Goal: Information Seeking & Learning: Learn about a topic

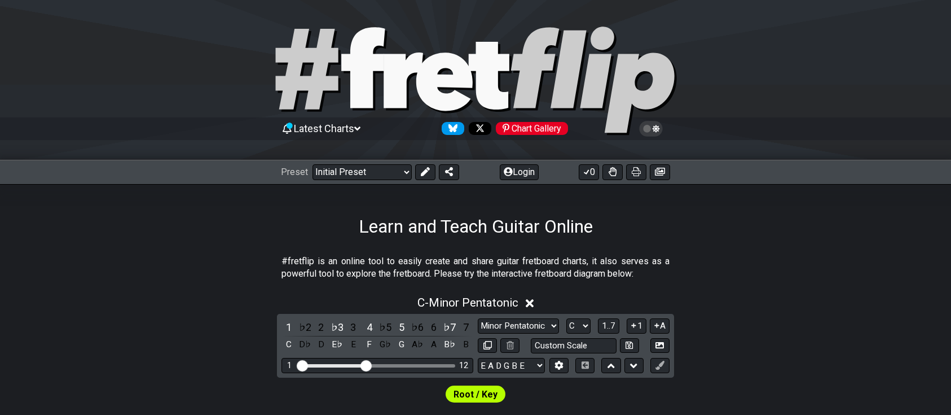
scroll to position [282, 0]
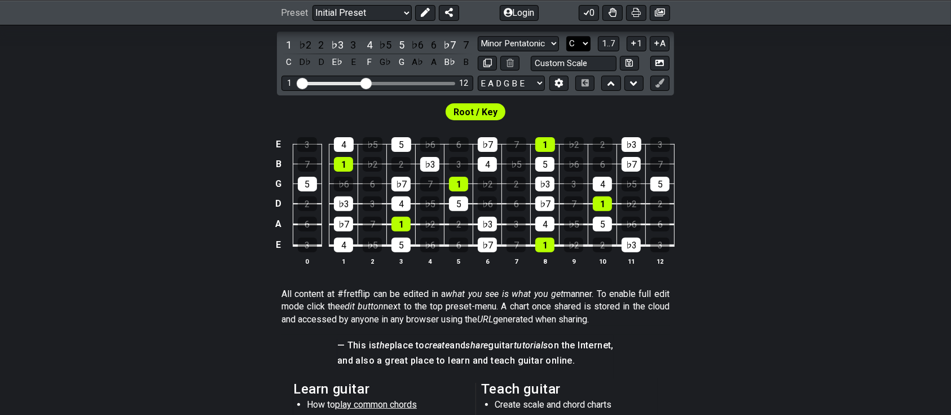
click at [567, 36] on select "A♭ A A♯ B♭ B C C♯ D♭ D D♯ E♭ E F F♯ G♭ G G♯" at bounding box center [579, 43] width 24 height 15
select select "A"
click option "A" at bounding box center [0, 0] width 0 height 0
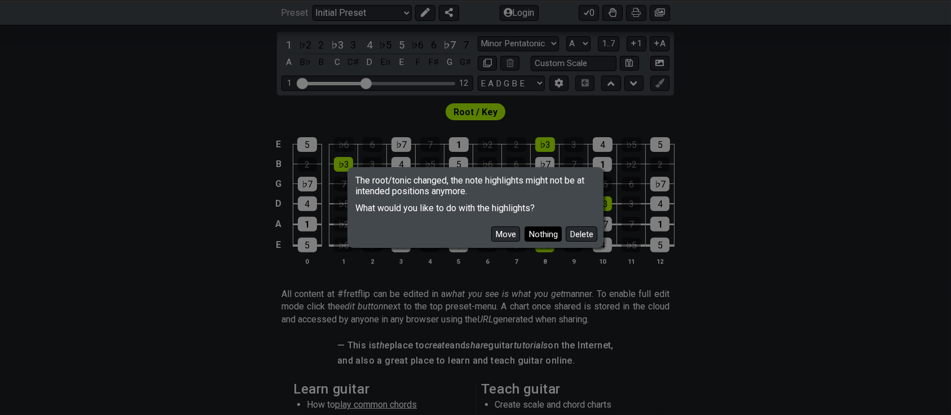
click at [562, 242] on button "Nothing" at bounding box center [543, 233] width 37 height 15
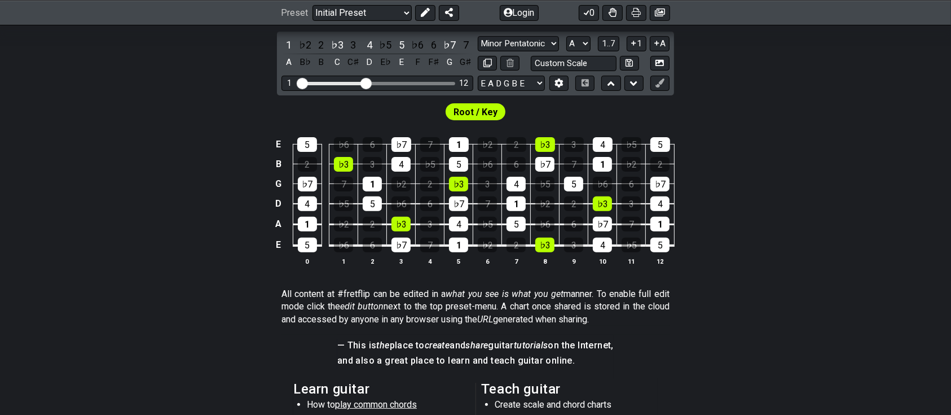
click at [371, 91] on div "1 12" at bounding box center [378, 83] width 192 height 15
drag, startPoint x: 332, startPoint y: 177, endPoint x: 378, endPoint y: 173, distance: 45.3
click at [378, 82] on input "Visible fret range" at bounding box center [377, 82] width 160 height 0
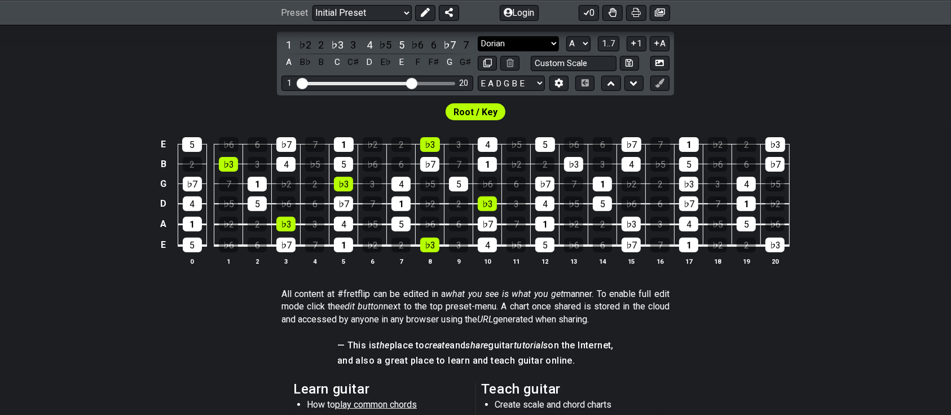
click option "Dorian" at bounding box center [0, 0] width 0 height 0
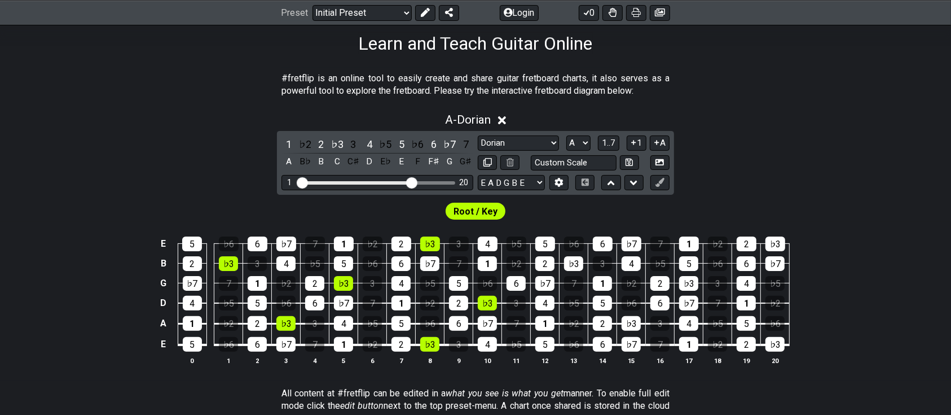
scroll to position [141, 0]
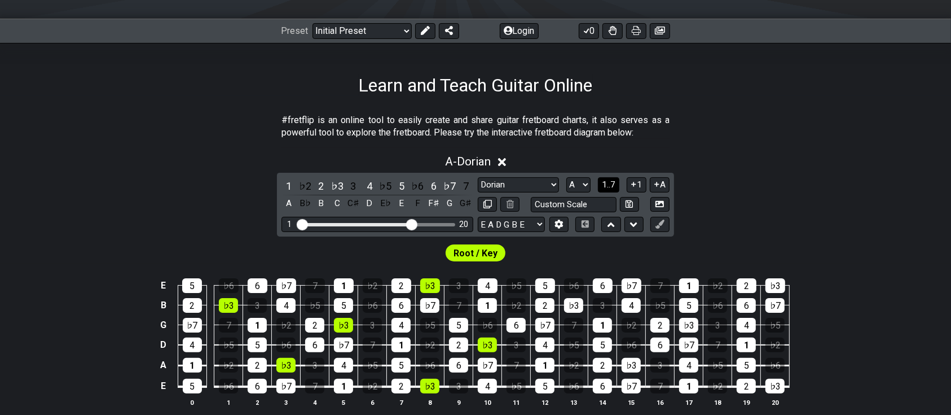
click at [616, 190] on span "1..7" at bounding box center [609, 184] width 14 height 10
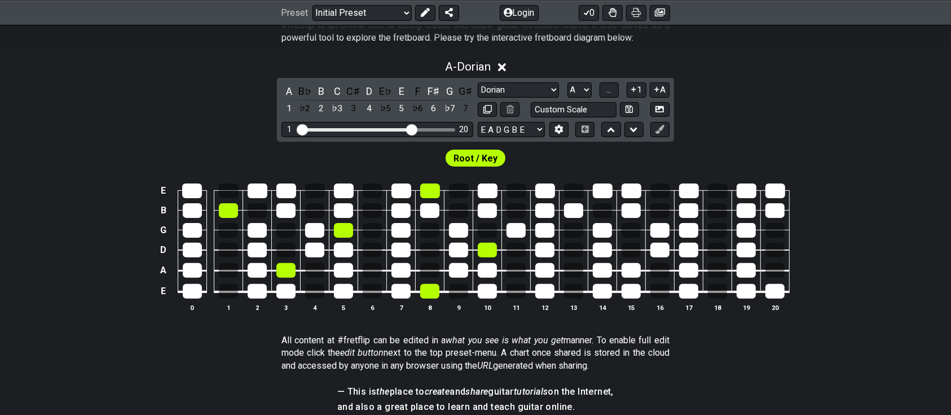
scroll to position [282, 0]
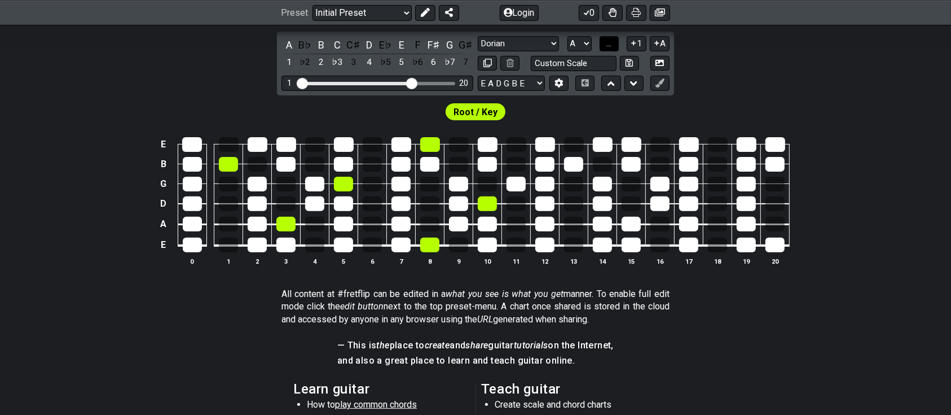
click at [612, 49] on span "..." at bounding box center [609, 43] width 5 height 10
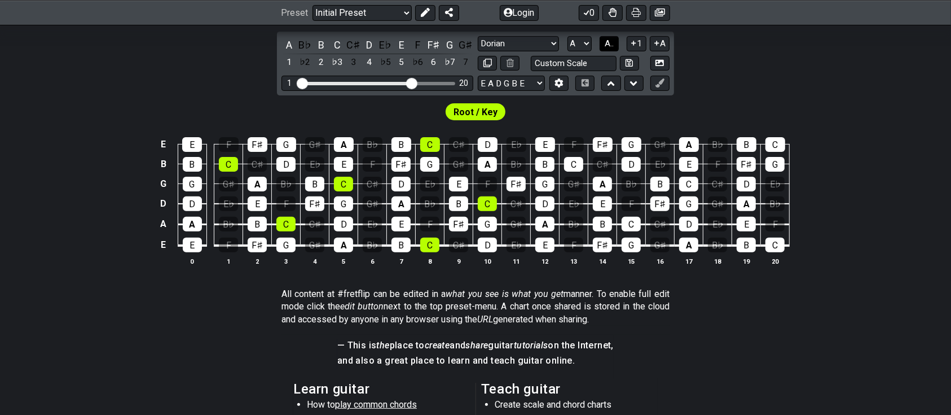
click at [614, 49] on span "A.." at bounding box center [609, 43] width 9 height 10
click at [616, 49] on span "1..7" at bounding box center [609, 43] width 14 height 10
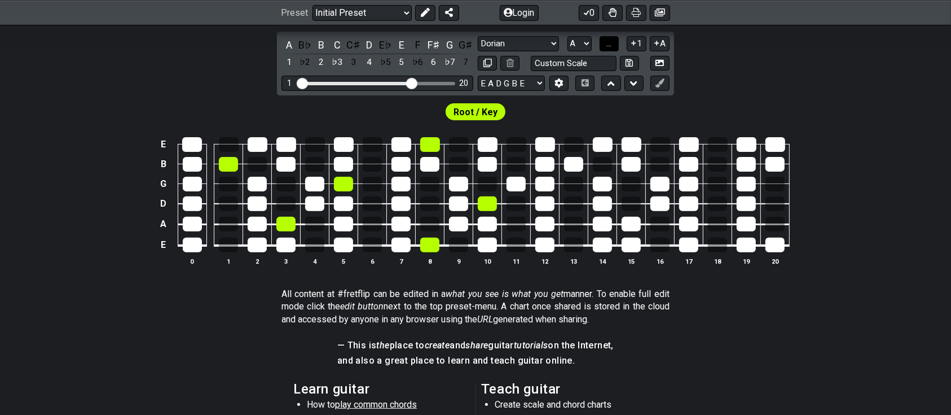
click at [612, 49] on span "..." at bounding box center [609, 43] width 5 height 10
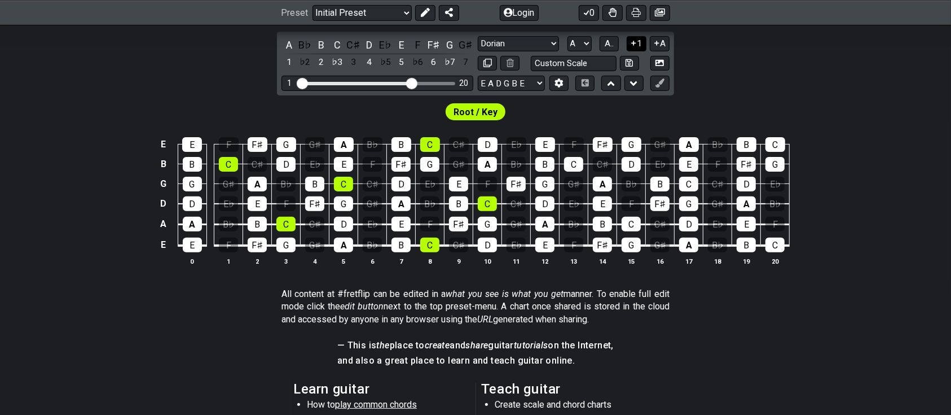
click at [646, 51] on button "1" at bounding box center [636, 43] width 19 height 15
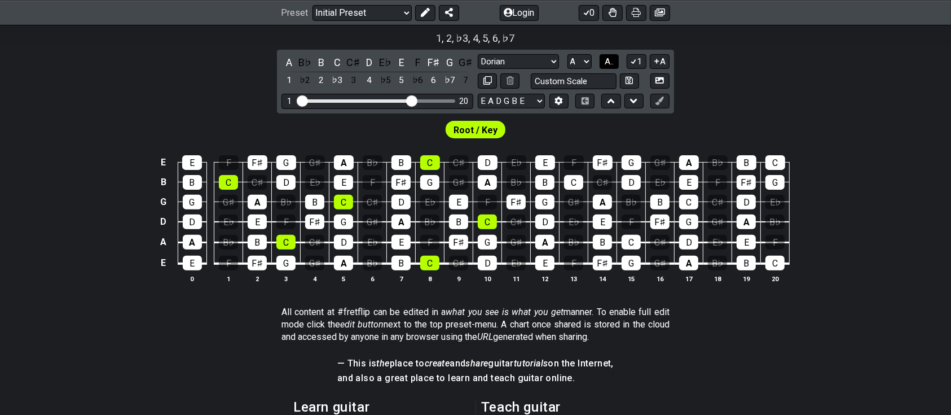
click at [614, 67] on span "A.." at bounding box center [609, 61] width 9 height 10
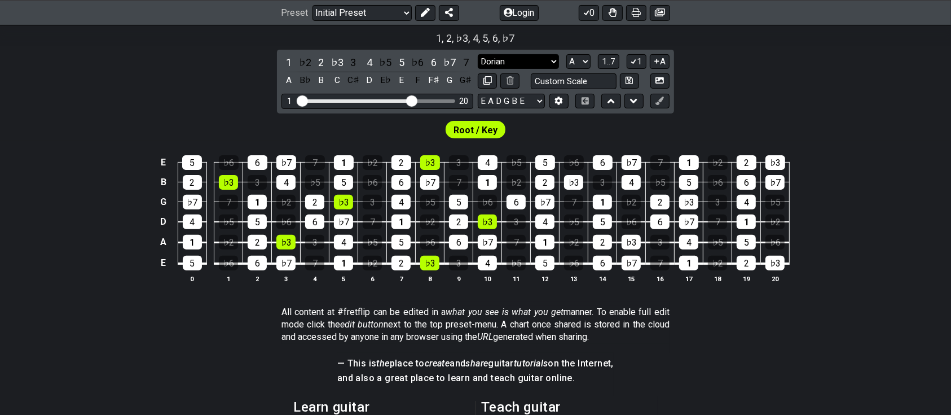
click at [478, 54] on select "Minor Pentatonic Click to edit Minor Pentatonic Major Pentatonic Minor Blues Ma…" at bounding box center [518, 61] width 81 height 15
click option "Dominant 7th" at bounding box center [0, 0] width 0 height 0
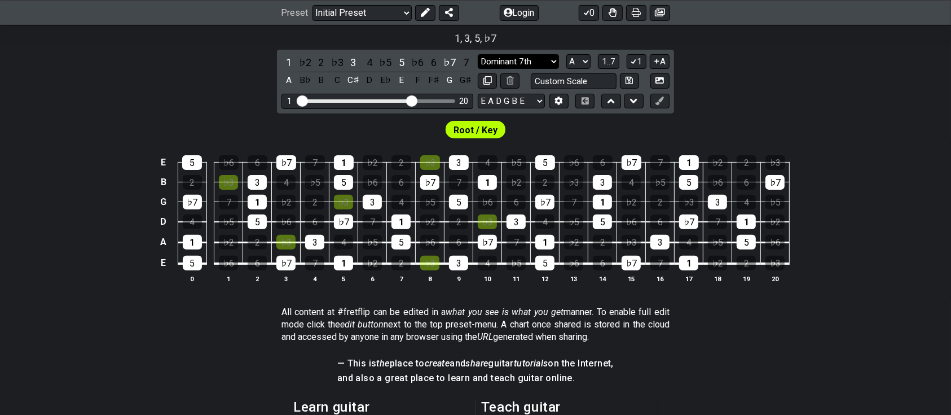
click at [478, 54] on select "Minor Pentatonic Click to edit Minor Pentatonic Major Pentatonic Minor Blues Ma…" at bounding box center [518, 61] width 81 height 15
click option "Diminished" at bounding box center [0, 0] width 0 height 0
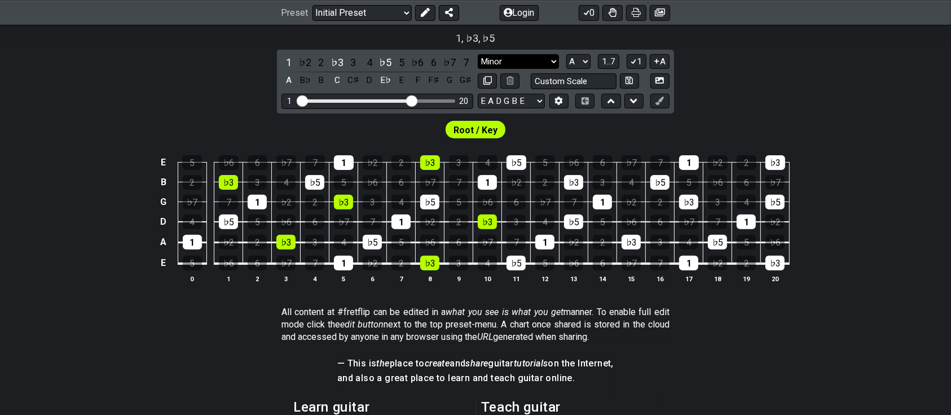
click option "Minor" at bounding box center [0, 0] width 0 height 0
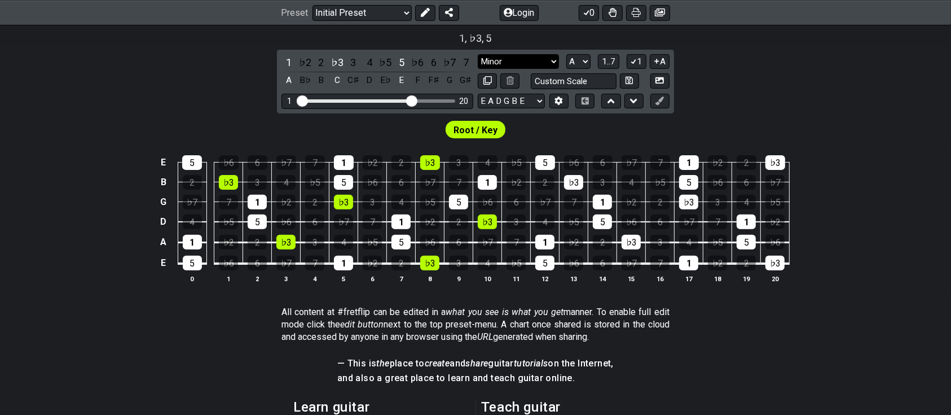
select select "Melodic Minor"
click option "Melodic Minor" at bounding box center [0, 0] width 0 height 0
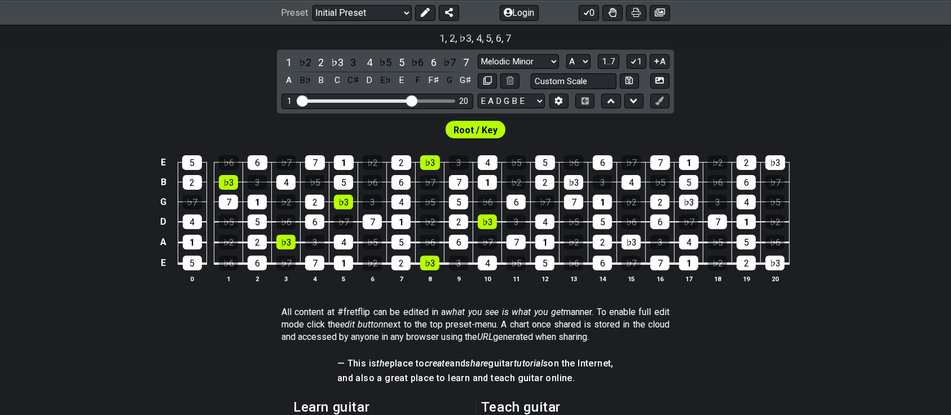
scroll to position [423, 0]
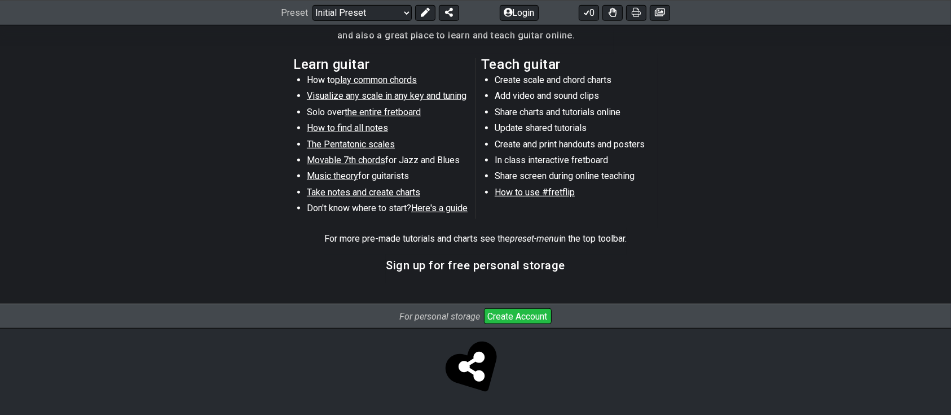
scroll to position [705, 0]
click at [307, 181] on span "Music theory" at bounding box center [332, 175] width 51 height 11
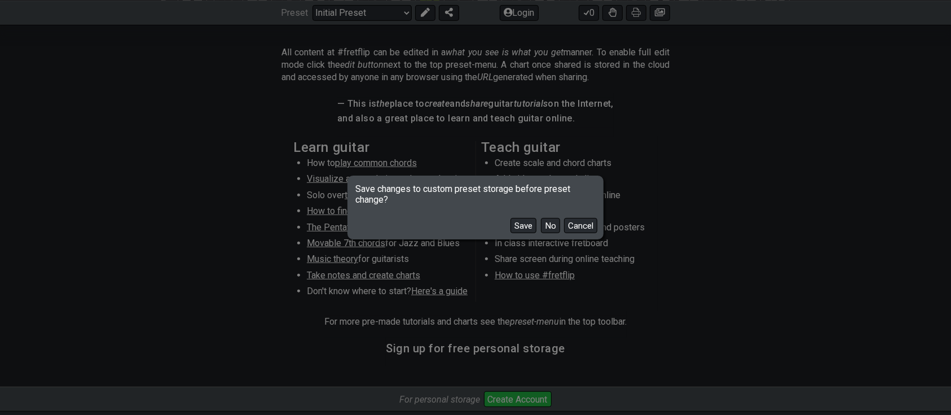
scroll to position [423, 0]
